Goal: Information Seeking & Learning: Find specific fact

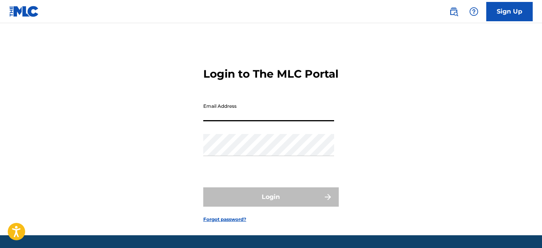
click at [240, 121] on input "Email Address" at bounding box center [268, 110] width 131 height 22
type input "[EMAIL_ADDRESS][DOMAIN_NAME]"
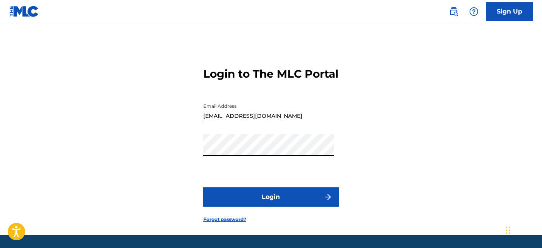
click at [265, 207] on button "Login" at bounding box center [270, 197] width 135 height 19
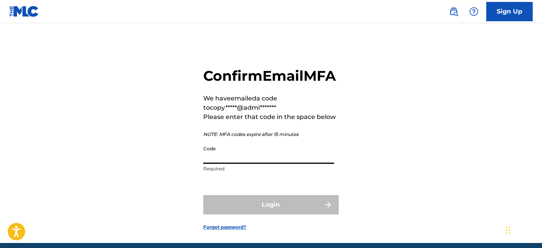
click at [295, 164] on input "Code" at bounding box center [268, 153] width 131 height 22
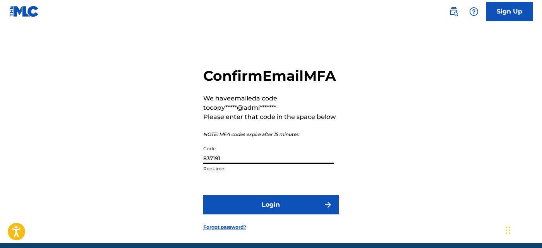
type input "837191"
click at [293, 215] on button "Login" at bounding box center [270, 204] width 135 height 19
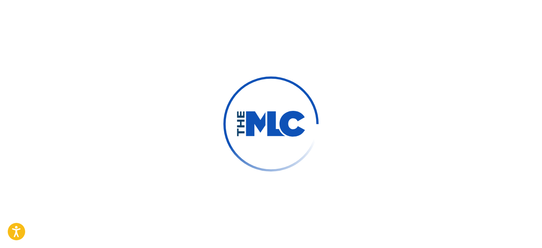
drag, startPoint x: 293, startPoint y: 224, endPoint x: 368, endPoint y: 12, distance: 224.5
click at [368, 12] on div at bounding box center [271, 124] width 542 height 248
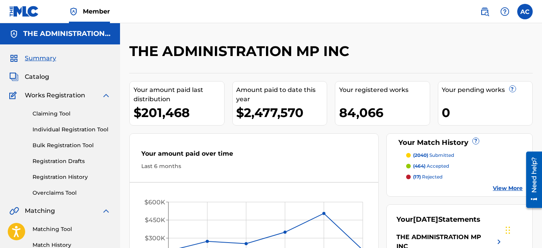
click at [43, 77] on span "Catalog" at bounding box center [37, 76] width 24 height 9
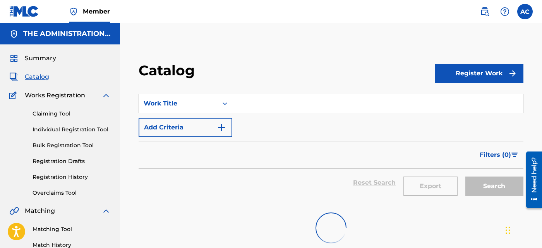
click at [215, 101] on div "Work Title" at bounding box center [178, 103] width 79 height 15
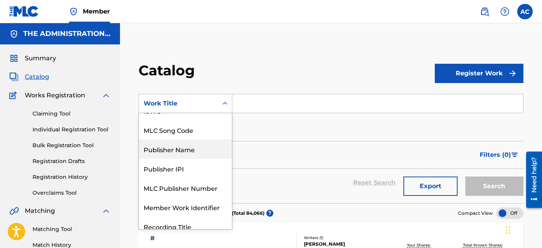
scroll to position [48, 0]
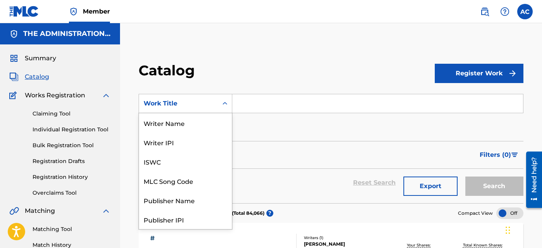
click at [158, 113] on div "12 results available. Use Up and Down to choose options, press Enter to select …" at bounding box center [185, 103] width 94 height 19
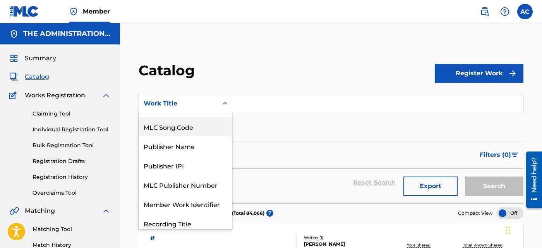
scroll to position [51, 0]
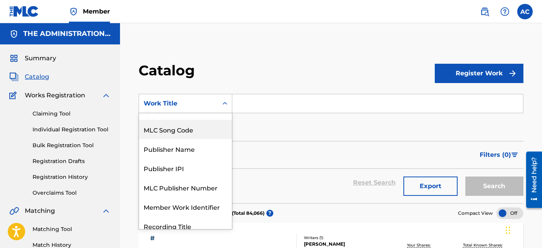
click at [178, 133] on div "MLC Song Code" at bounding box center [185, 129] width 93 height 19
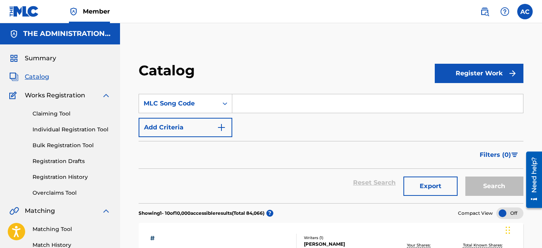
click at [246, 109] on input "Search Form" at bounding box center [377, 103] width 291 height 19
paste input "OD2VPI"
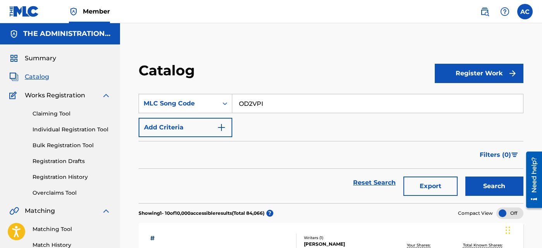
type input "OD2VPI"
click at [474, 187] on button "Search" at bounding box center [494, 186] width 58 height 19
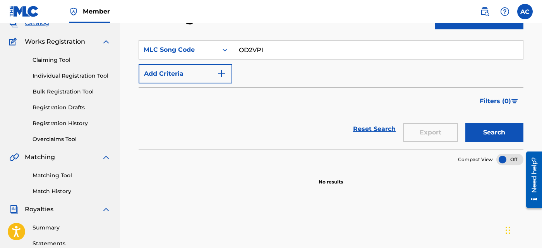
scroll to position [0, 0]
